Goal: Information Seeking & Learning: Learn about a topic

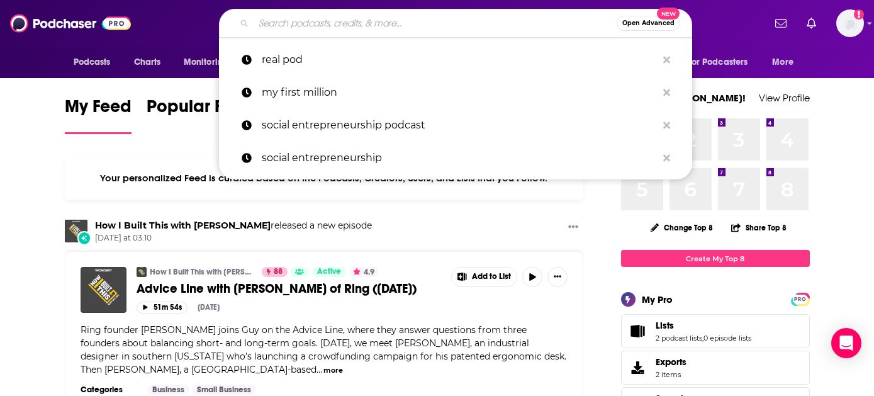
click at [385, 23] on input "Search podcasts, credits, & more..." at bounding box center [435, 23] width 363 height 20
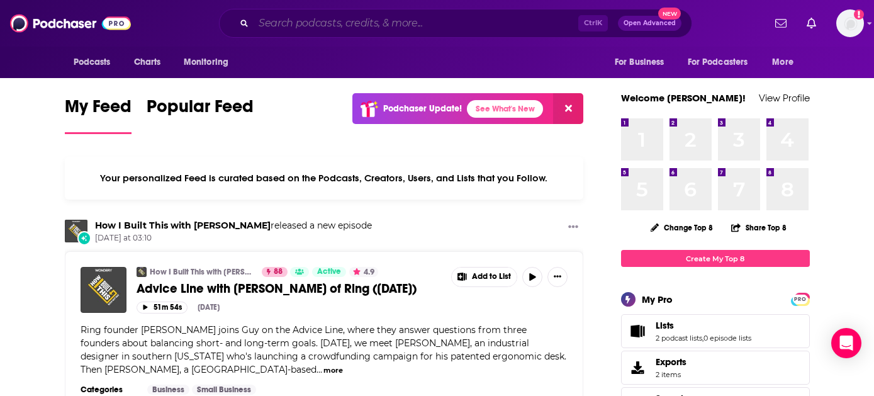
click at [406, 16] on input "Search podcasts, credits, & more..." at bounding box center [416, 23] width 325 height 20
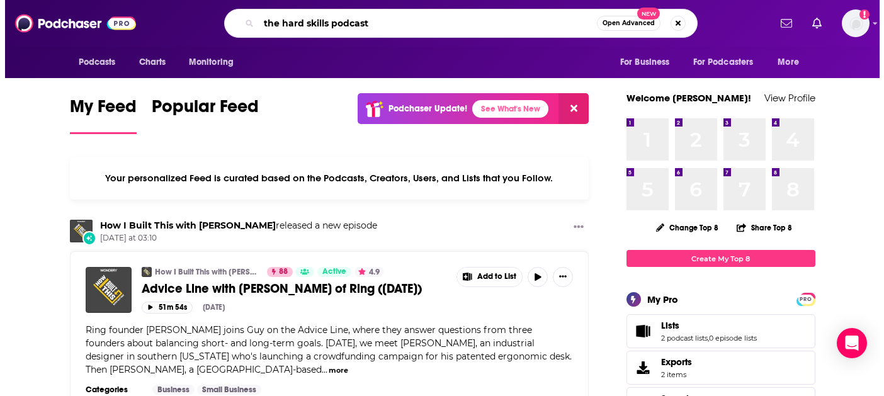
scroll to position [0, 47]
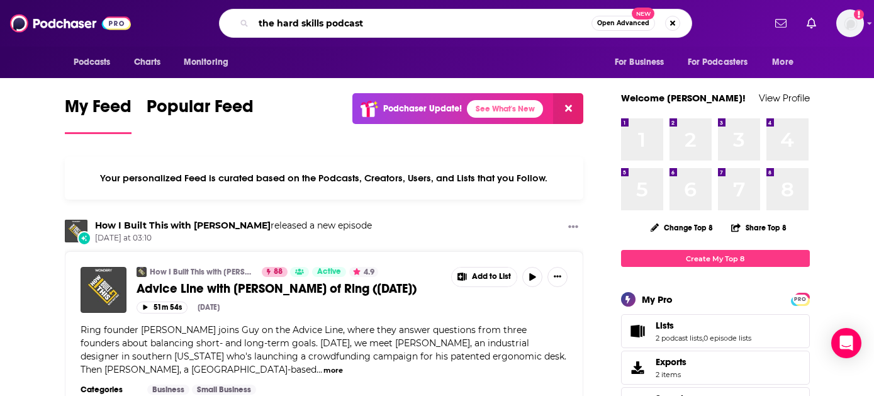
type input "the hard skills podcast"
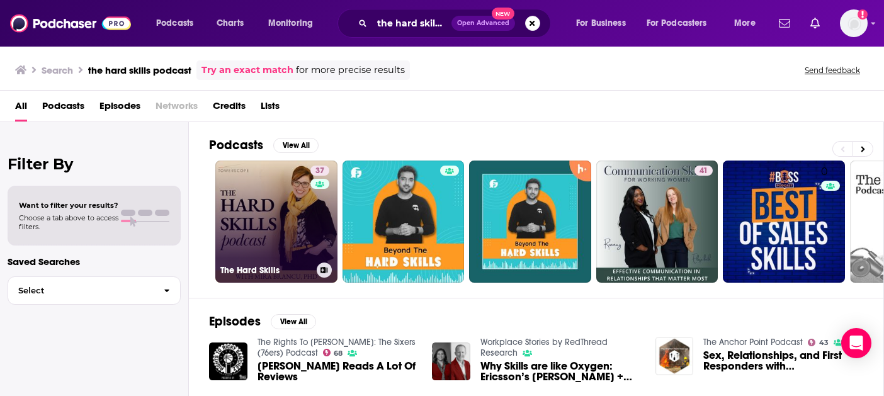
click at [248, 199] on link "37 The Hard Skills" at bounding box center [276, 222] width 122 height 122
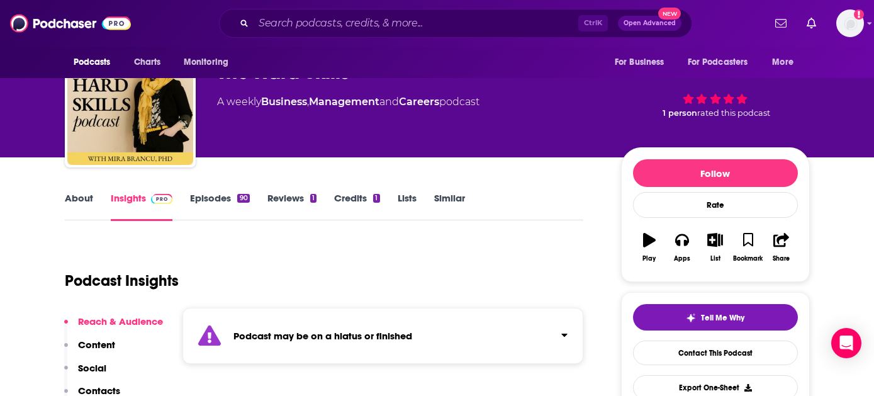
scroll to position [126, 0]
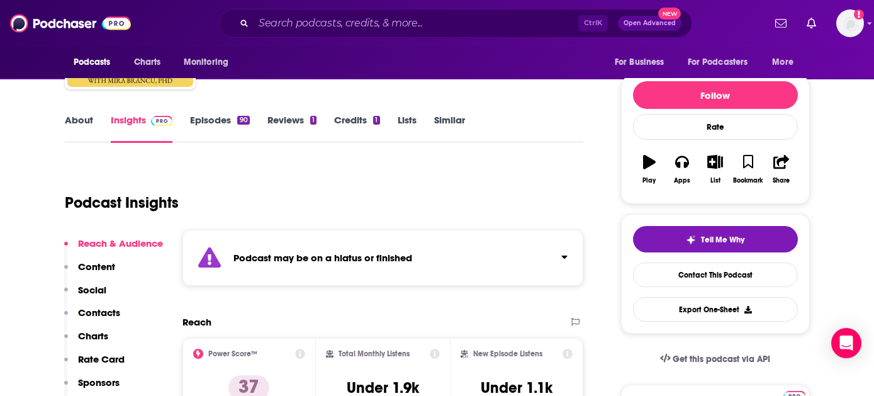
click at [221, 121] on link "Episodes 90" at bounding box center [219, 128] width 59 height 29
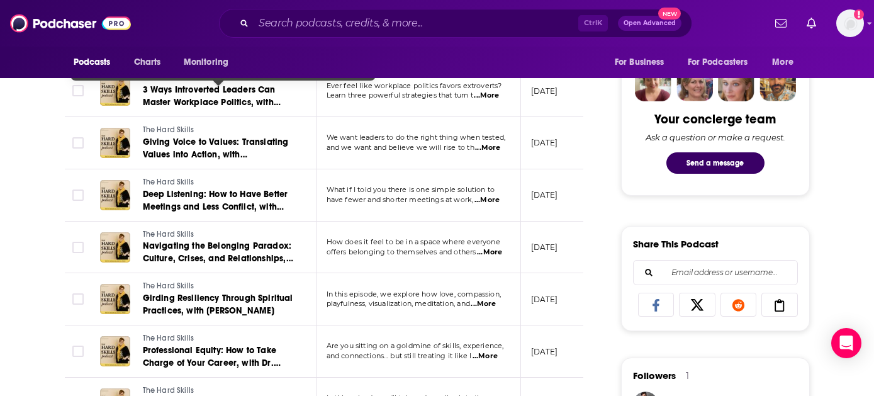
scroll to position [630, 0]
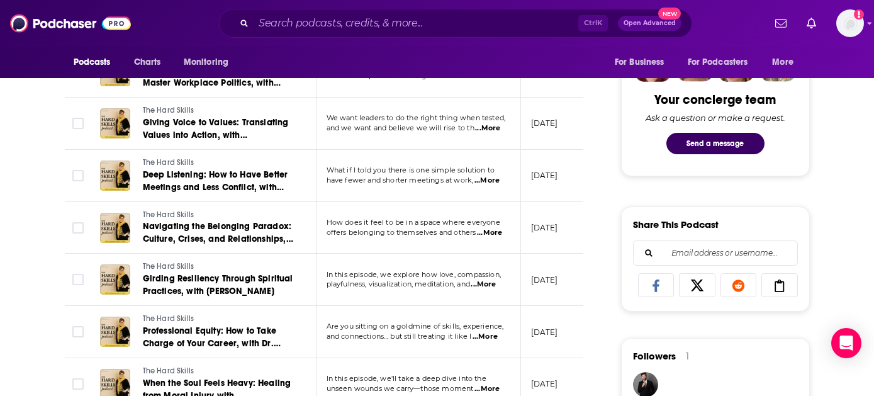
click at [490, 283] on span "...More" at bounding box center [483, 285] width 25 height 10
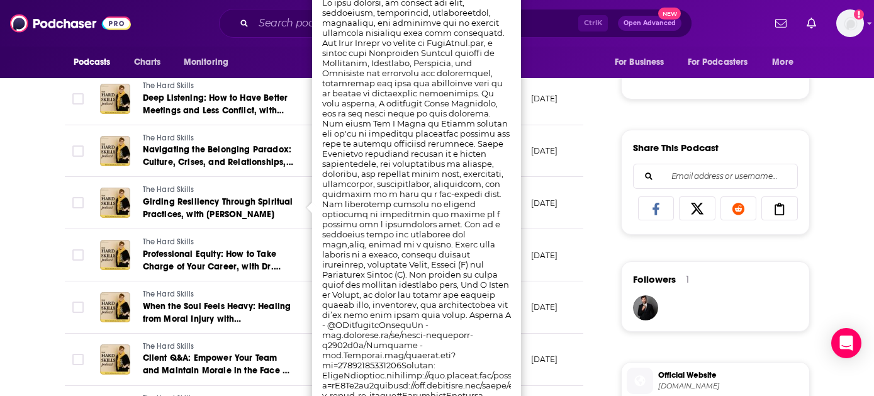
scroll to position [692, 0]
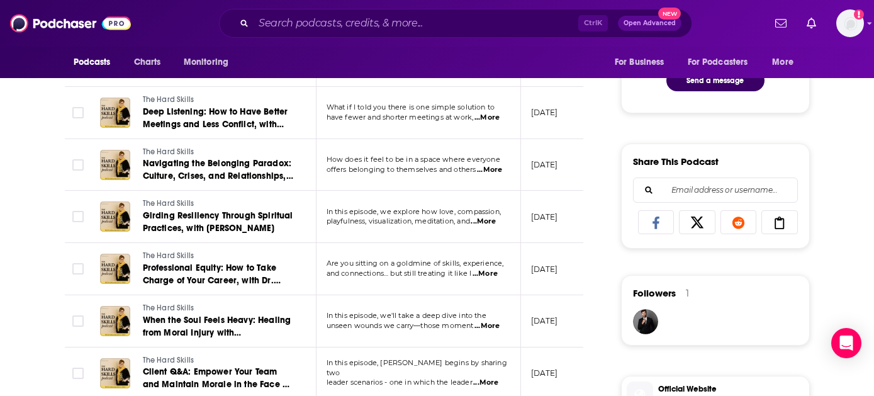
click at [587, 259] on div "About Insights Episodes 90 Reviews 1 Credits 1 Lists Similar Episodes of The Ha…" at bounding box center [333, 371] width 577 height 1653
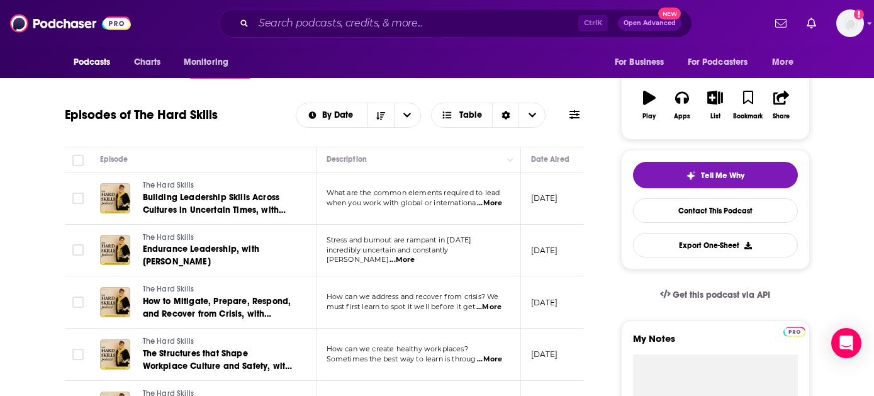
scroll to position [189, 0]
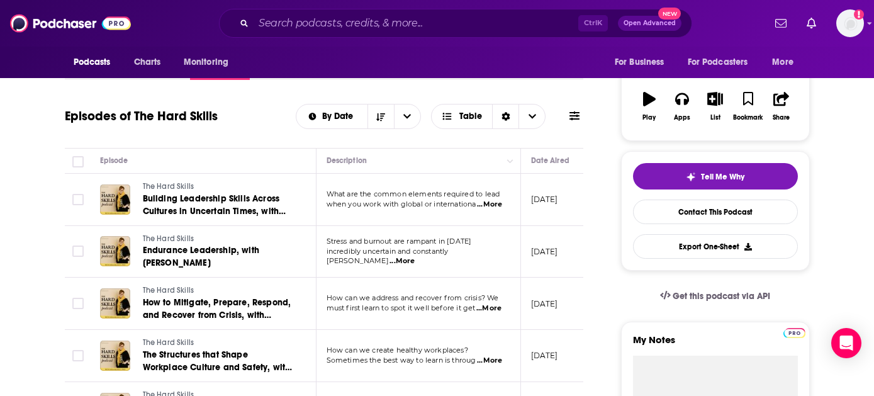
click at [499, 203] on span "...More" at bounding box center [489, 205] width 25 height 10
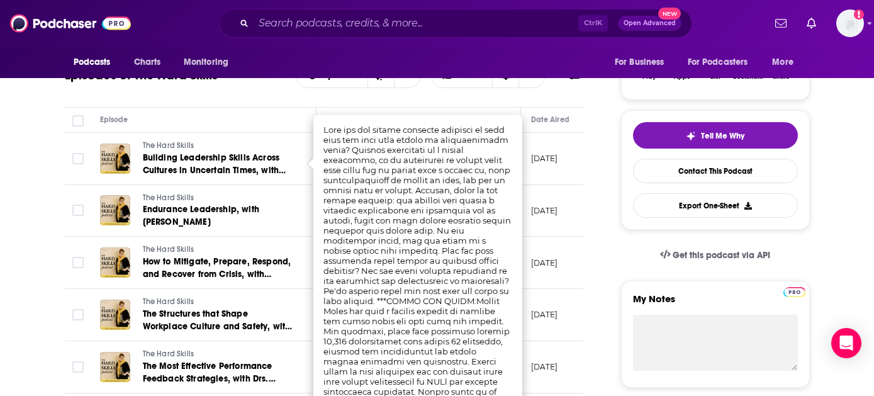
scroll to position [252, 0]
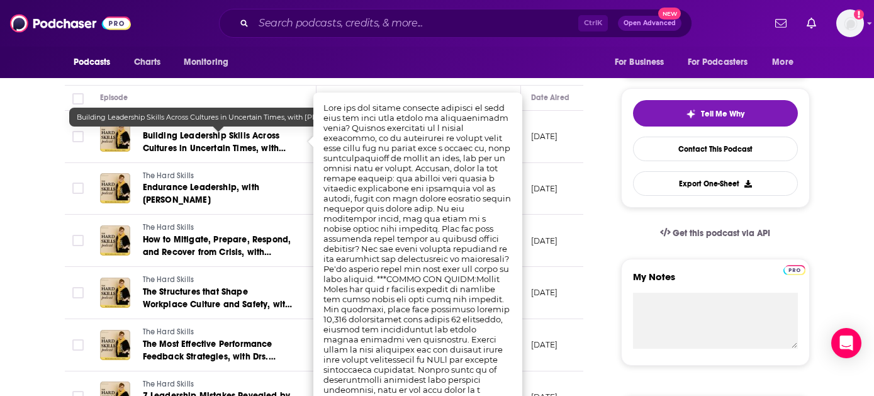
click at [265, 91] on div "Episode" at bounding box center [203, 97] width 206 height 15
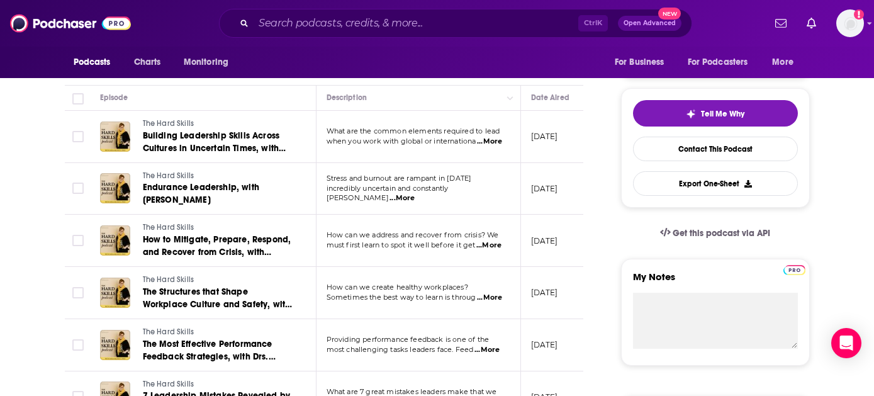
click at [415, 193] on span "...More" at bounding box center [402, 198] width 25 height 10
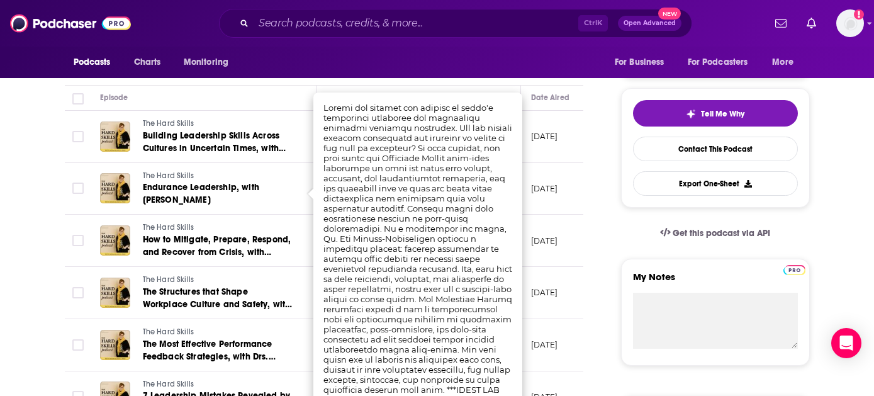
click at [257, 100] on div "Episode" at bounding box center [203, 97] width 206 height 15
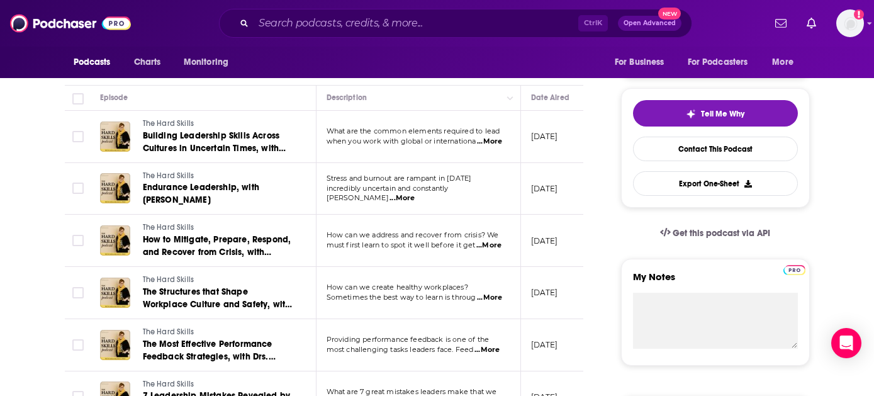
click at [490, 244] on span "...More" at bounding box center [489, 245] width 25 height 10
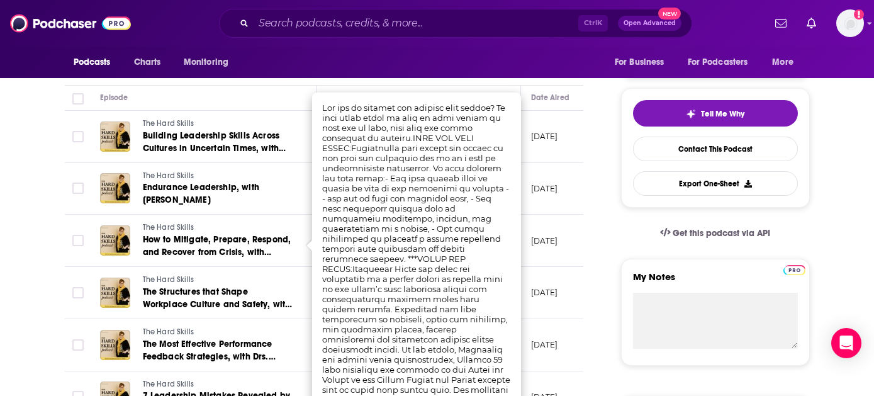
click at [277, 80] on div "Episodes of The Hard Skills By Date Table" at bounding box center [324, 61] width 519 height 48
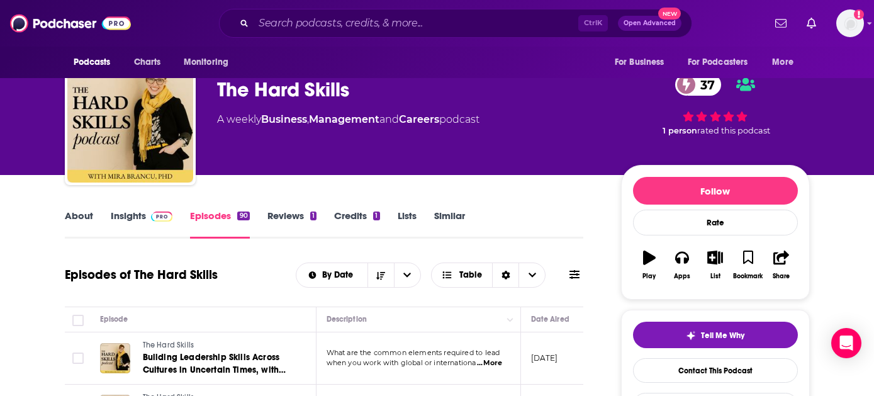
scroll to position [0, 0]
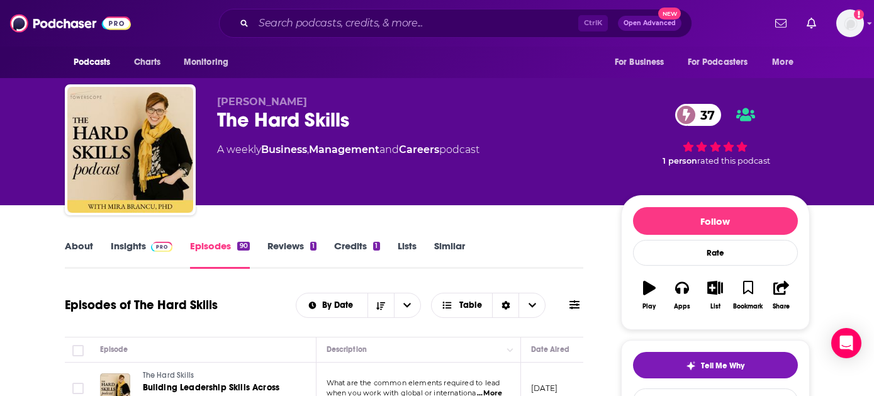
click at [272, 251] on link "Reviews 1" at bounding box center [292, 254] width 49 height 29
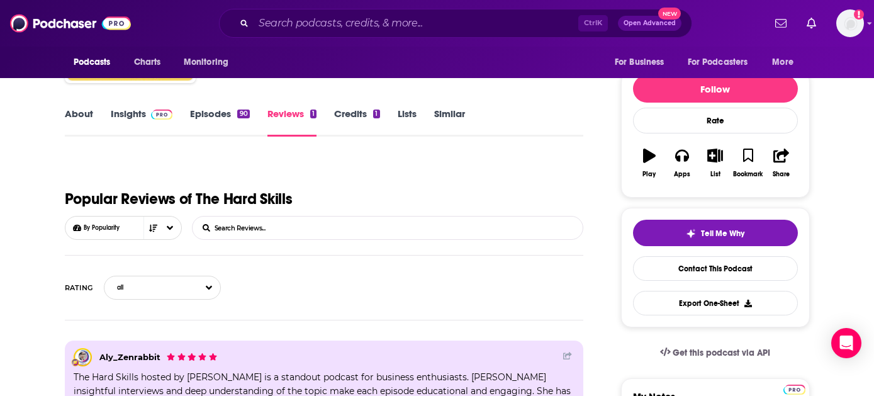
scroll to position [126, 0]
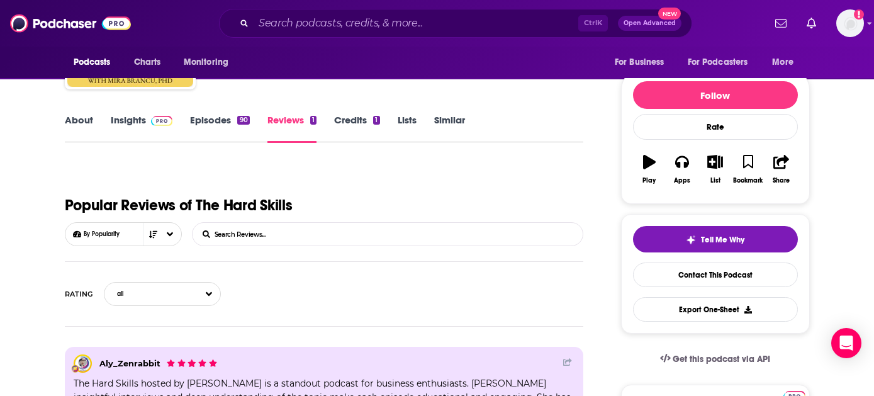
click at [363, 121] on link "Credits 1" at bounding box center [356, 128] width 45 height 29
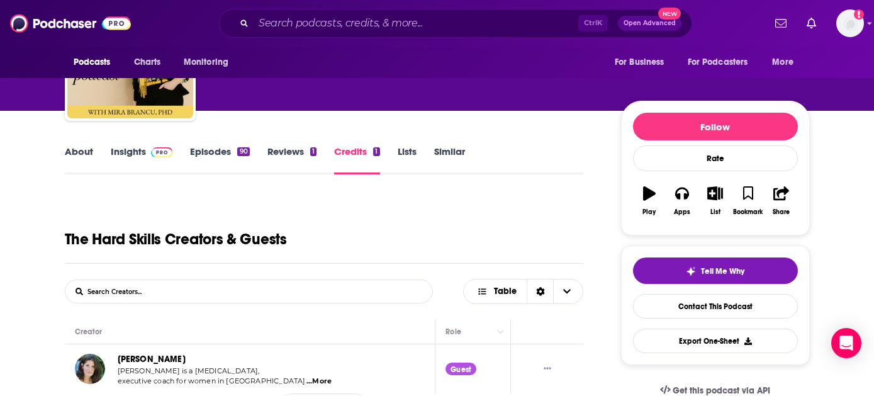
scroll to position [63, 0]
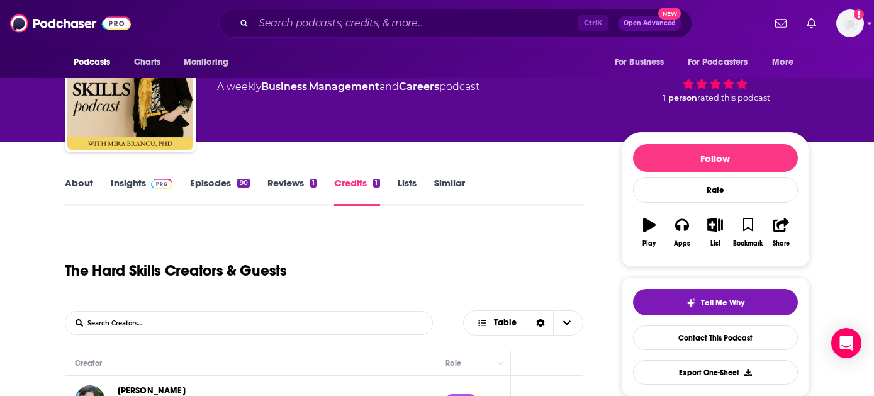
click at [87, 181] on link "About" at bounding box center [79, 191] width 28 height 29
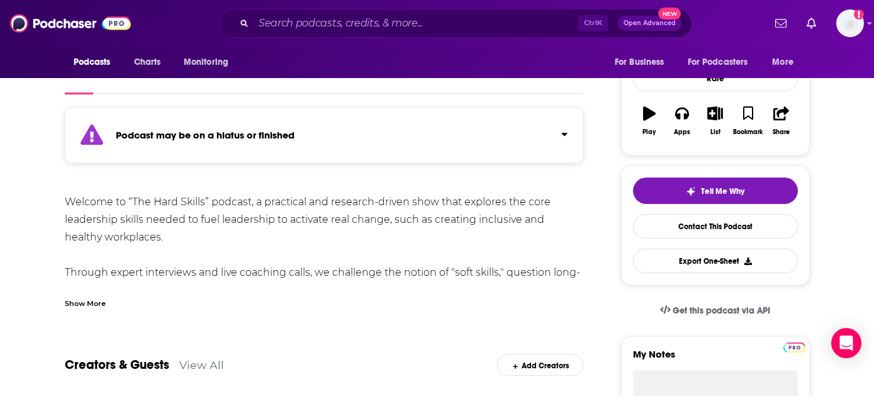
scroll to position [189, 0]
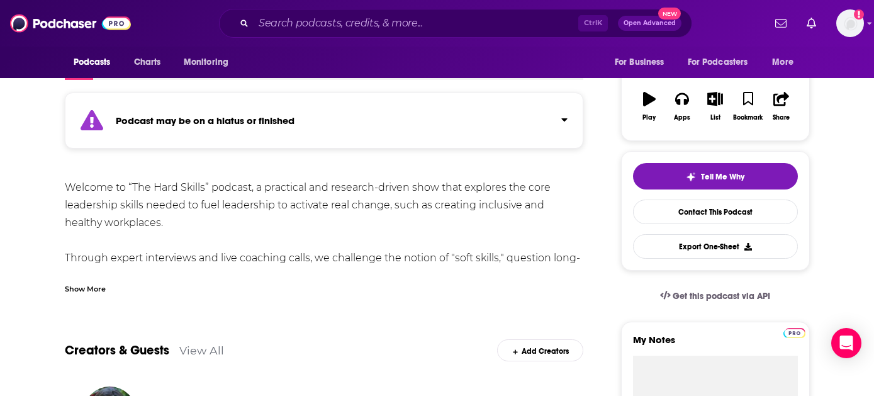
click at [86, 286] on div "Show More" at bounding box center [85, 288] width 41 height 12
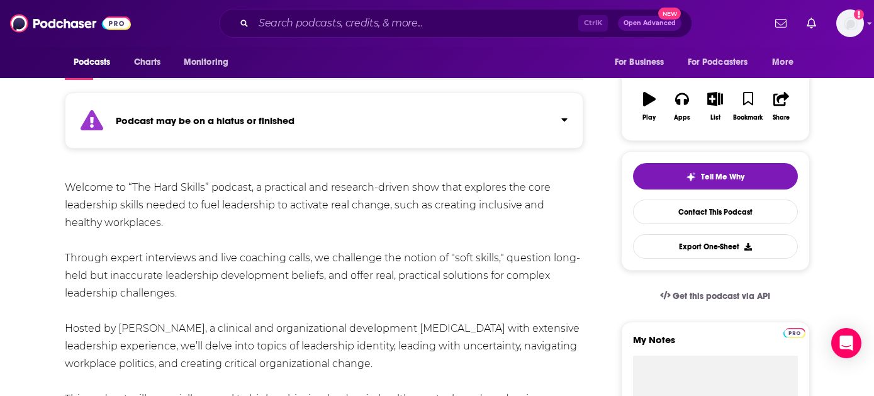
drag, startPoint x: 429, startPoint y: 266, endPoint x: 59, endPoint y: 183, distance: 379.9
copy div "Loremip do “Sit Amet Consec” adipisc, e seddoeius tem incididu-utlabo etdo magn…"
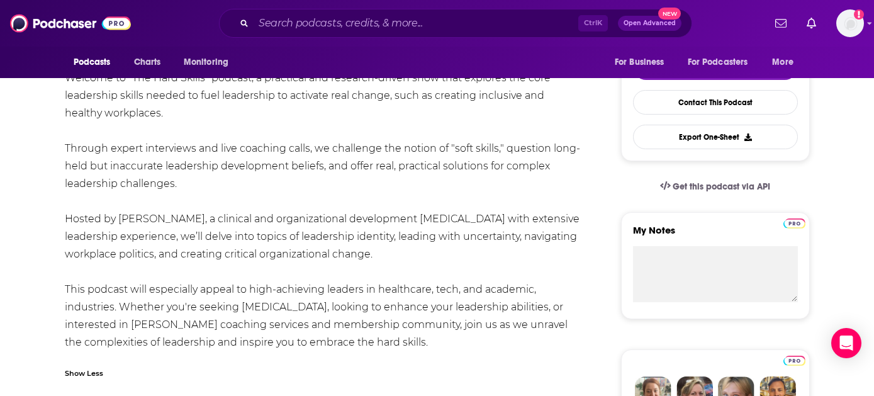
scroll to position [378, 0]
